Goal: Navigation & Orientation: Find specific page/section

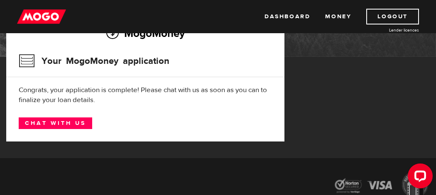
scroll to position [81, 0]
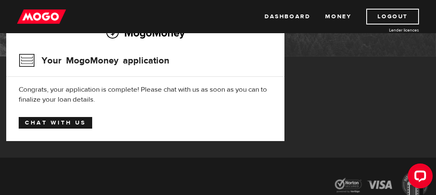
click at [44, 123] on link "Chat with us" at bounding box center [56, 123] width 74 height 12
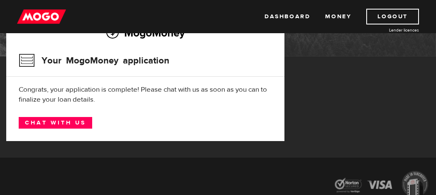
click at [186, 180] on div at bounding box center [218, 185] width 436 height 40
click at [236, 179] on div at bounding box center [218, 185] width 436 height 40
click at [234, 177] on div at bounding box center [218, 185] width 436 height 40
click at [278, 15] on link "Dashboard" at bounding box center [288, 17] width 46 height 16
